Goal: Navigation & Orientation: Find specific page/section

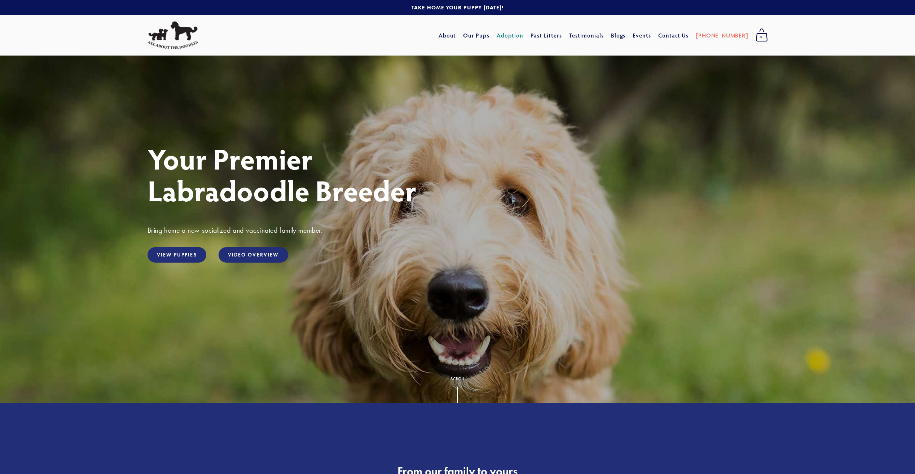
click at [524, 35] on link "Adoption" at bounding box center [510, 35] width 27 height 13
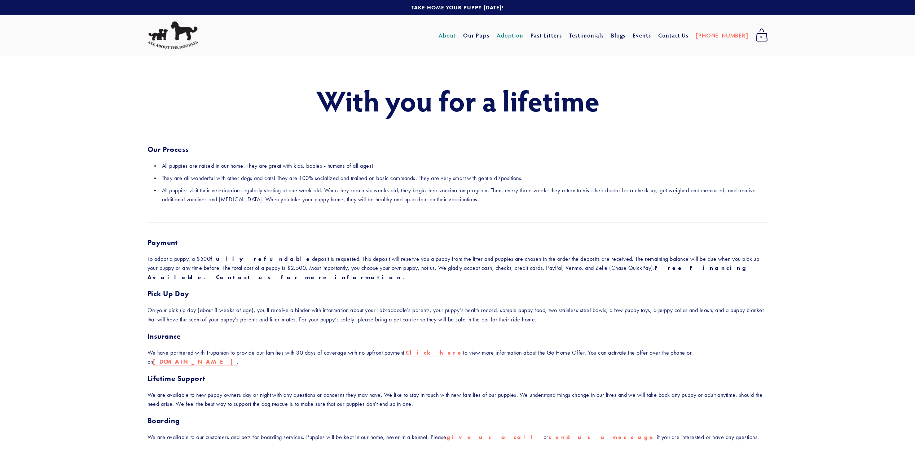
click at [456, 35] on link "About" at bounding box center [448, 35] width 18 height 13
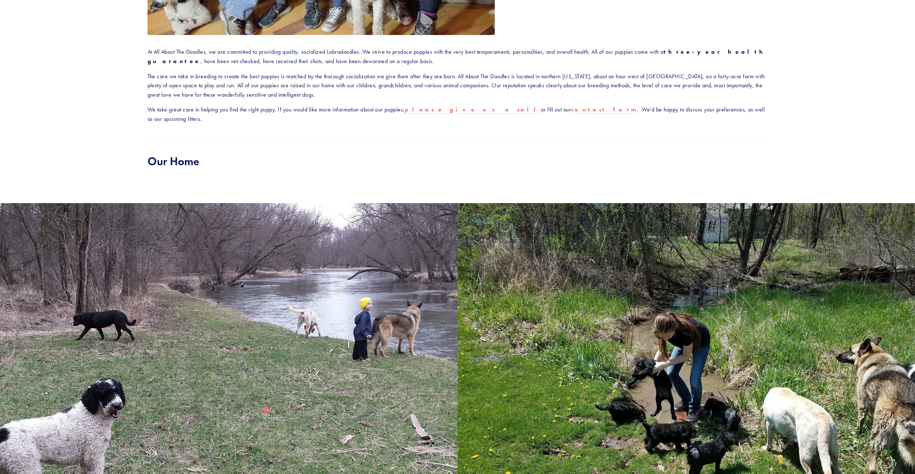
scroll to position [325, 0]
